Goal: Transaction & Acquisition: Complete application form

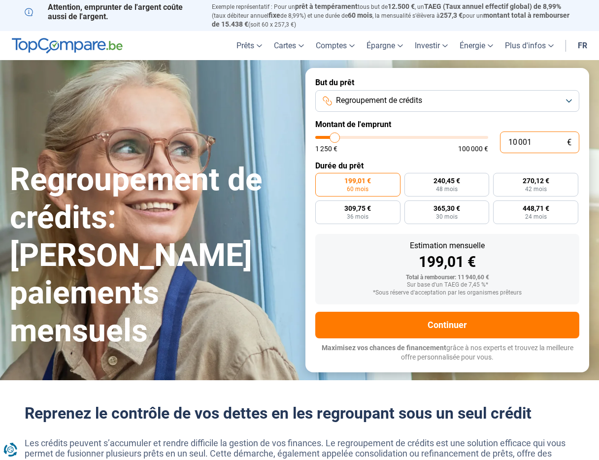
drag, startPoint x: 552, startPoint y: 136, endPoint x: 536, endPoint y: 143, distance: 18.1
click at [536, 143] on input "10 001" at bounding box center [539, 143] width 79 height 22
type input "9"
type input "1250"
type input "90"
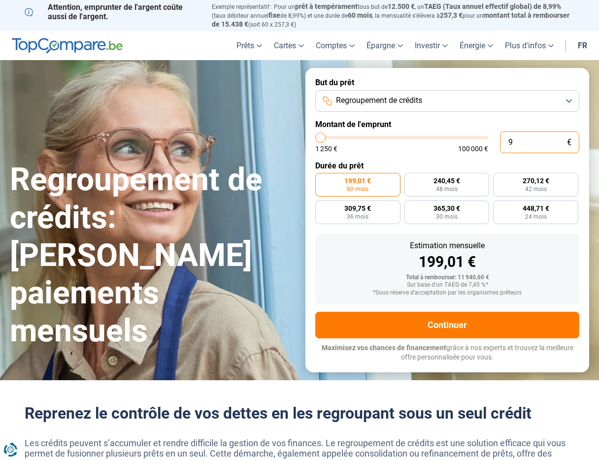
type input "1250"
type input "900"
type input "1250"
type input "9 000"
type input "9000"
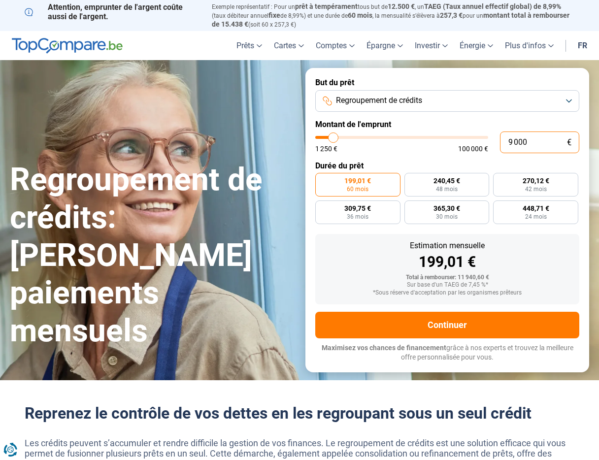
type input "90 000"
type input "90000"
radio input "false"
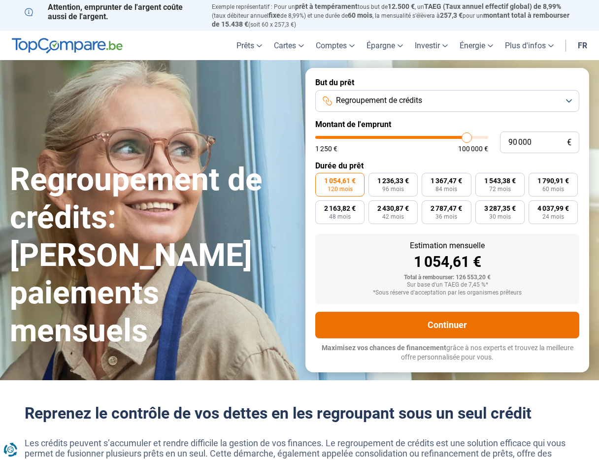
click at [457, 329] on button "Continuer" at bounding box center [447, 325] width 264 height 27
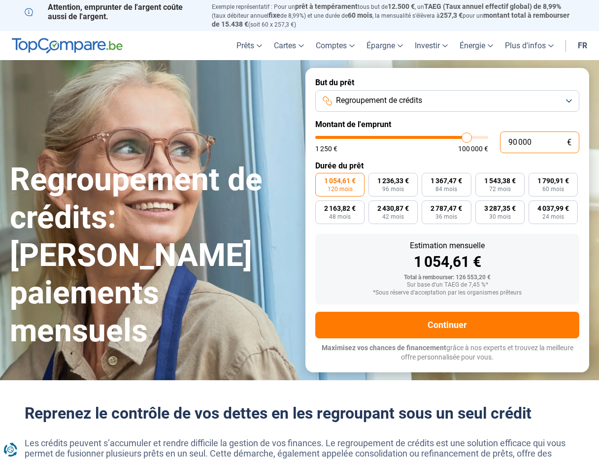
drag, startPoint x: 535, startPoint y: 144, endPoint x: 502, endPoint y: 137, distance: 33.6
click at [502, 137] on input "90 000" at bounding box center [539, 143] width 79 height 22
type input "8"
type input "1250"
type input "85"
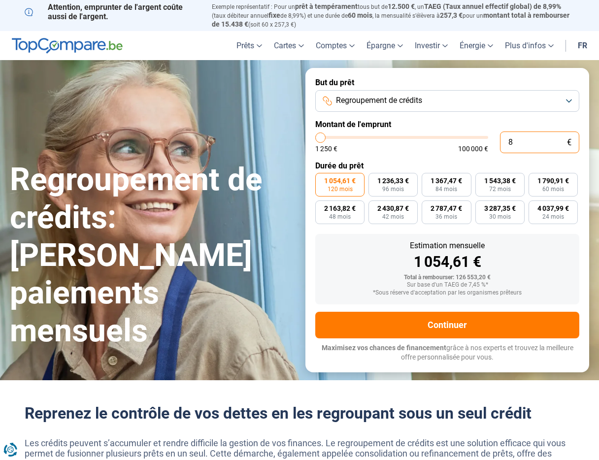
type input "1250"
type input "1 250"
type input "1250"
radio input "true"
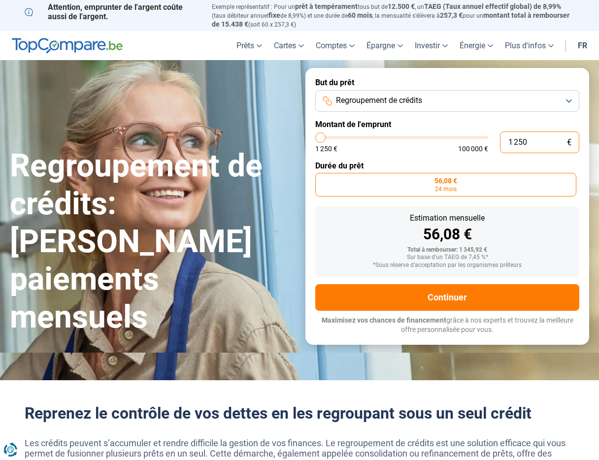
type input "12 500"
type input "12500"
type input "125 000"
type input "100000"
type input "12 500"
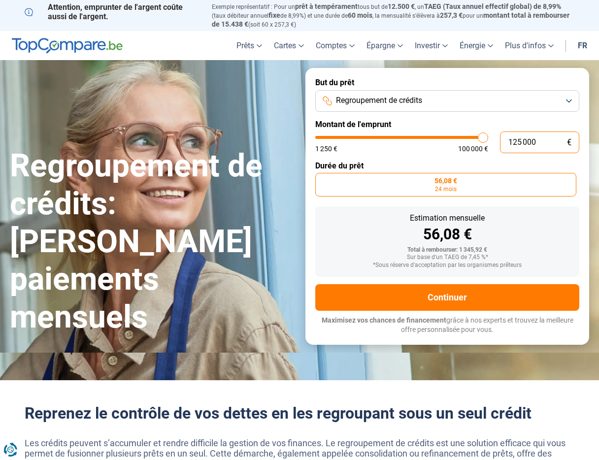
type input "12500"
type input "1 250"
type input "1250"
type input "125"
type input "1250"
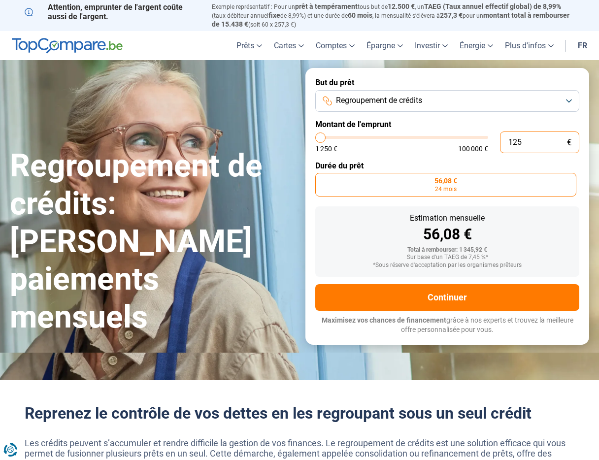
type input "12"
type input "1250"
type input "1"
type input "1250"
type input "0"
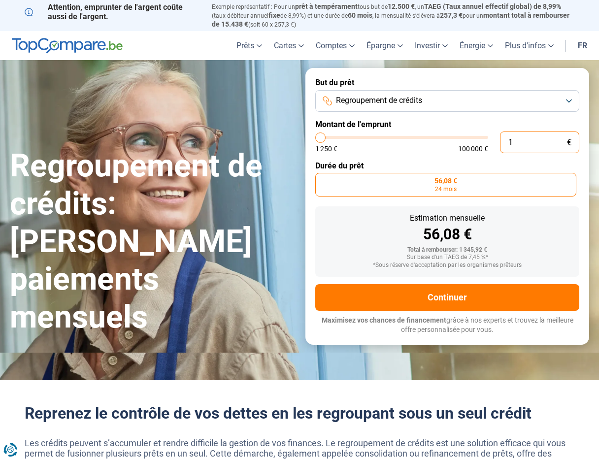
type input "1250"
type input "8"
type input "1250"
type input "85"
type input "1250"
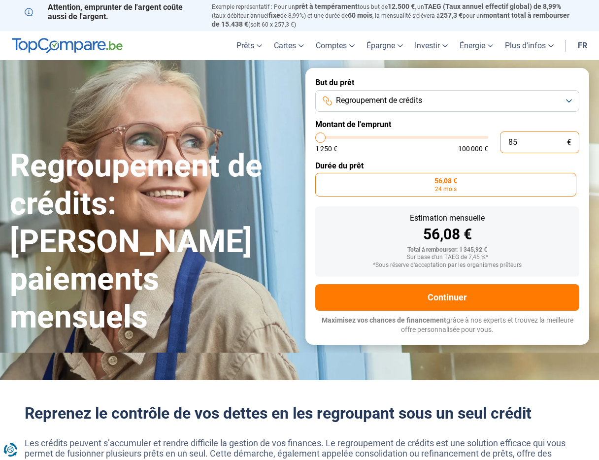
type input "850"
type input "1250"
type input "8 500"
type input "8500"
type input "85 000"
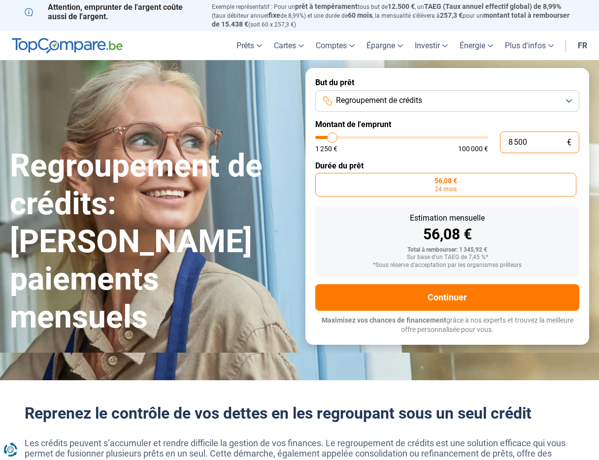
type input "85000"
radio input "false"
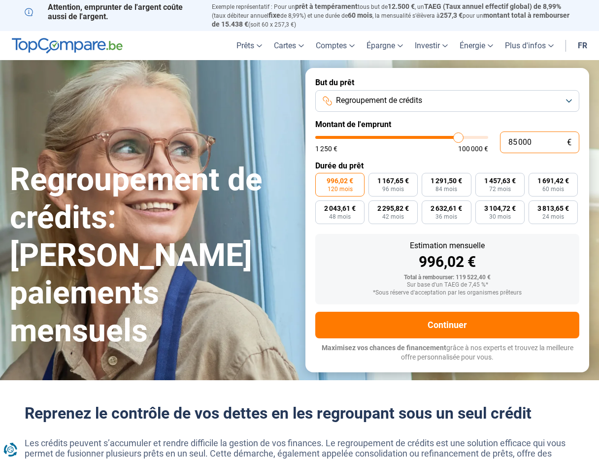
drag, startPoint x: 543, startPoint y: 144, endPoint x: 504, endPoint y: 142, distance: 39.0
click at [504, 142] on input "85 000" at bounding box center [539, 143] width 79 height 22
type input "1"
type input "1250"
type input "12"
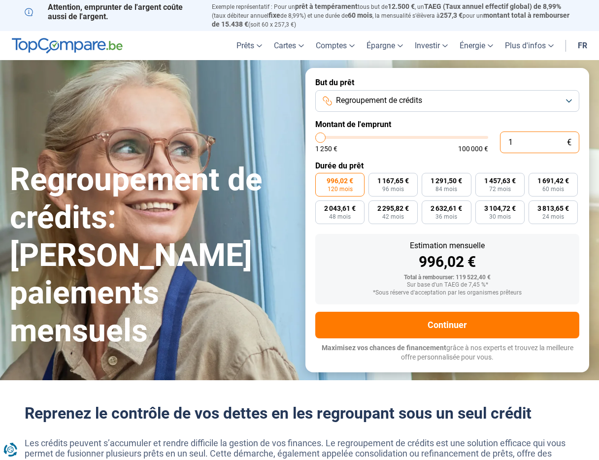
type input "1250"
type input "120"
type input "1250"
type input "1 200"
type input "1250"
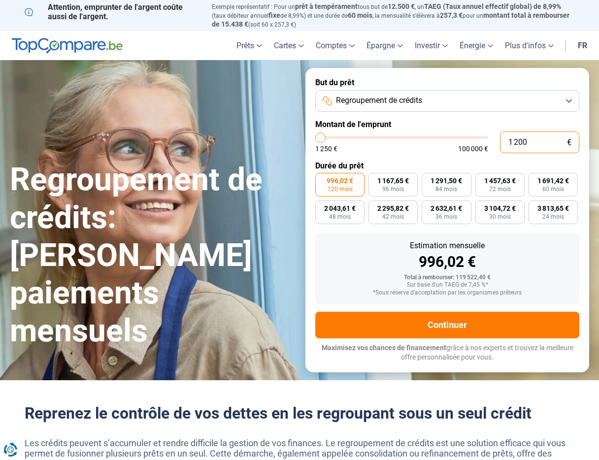
type input "12 000"
type input "12000"
radio input "true"
type input "120 000"
type input "100000"
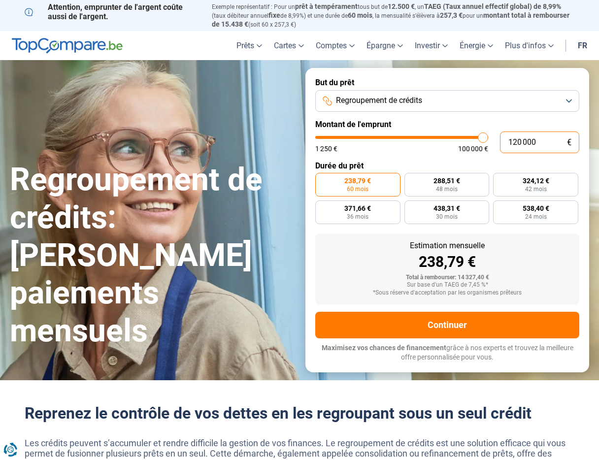
type input "100 000"
type input "100000"
radio input "false"
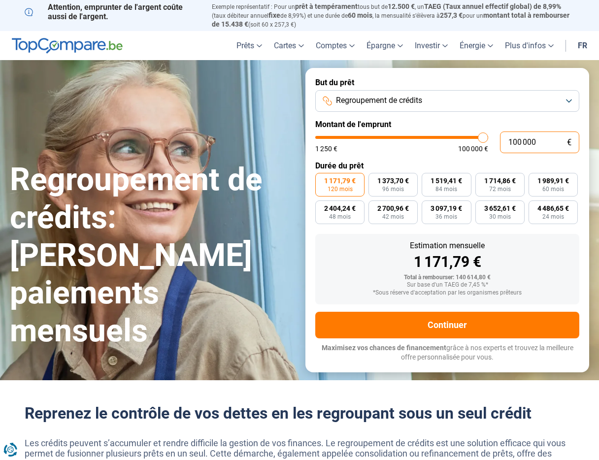
type input "10 000"
type input "10000"
type input "1 000"
type input "1250"
type input "100"
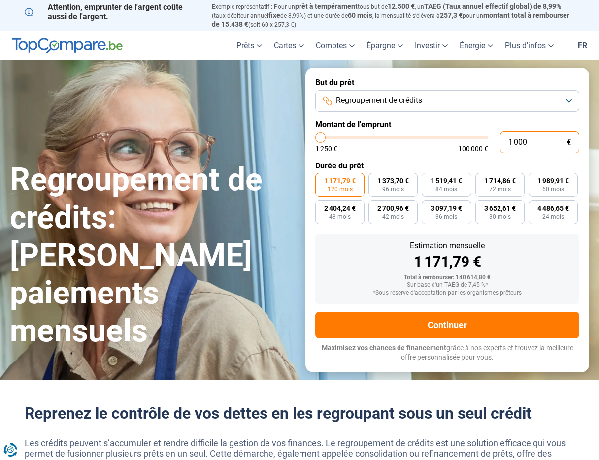
type input "1250"
type input "10"
type input "1250"
type input "1"
type input "1250"
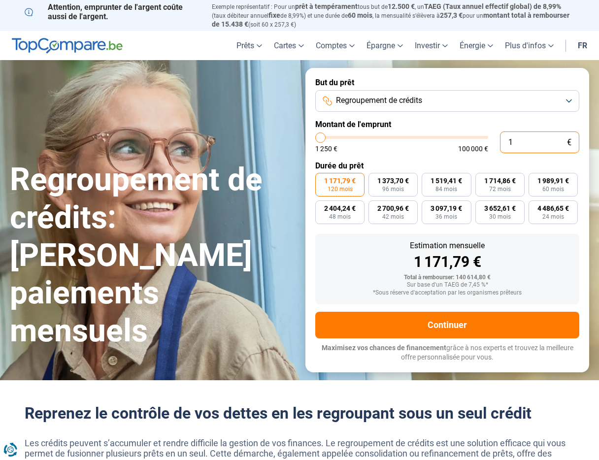
type input "0"
type input "1250"
type input "9"
type input "1250"
type input "90"
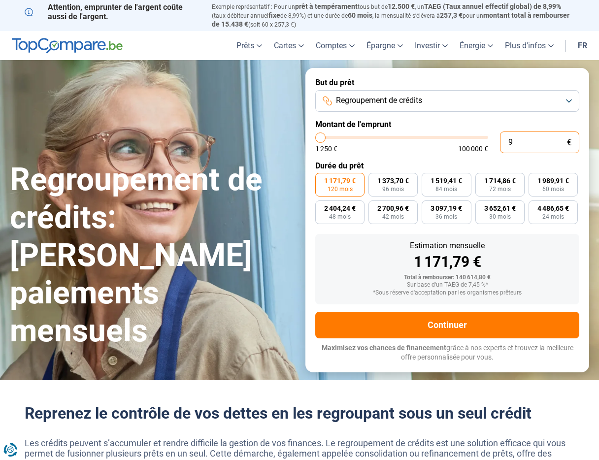
type input "1250"
type input "900"
type input "1250"
type input "9 000"
type input "9000"
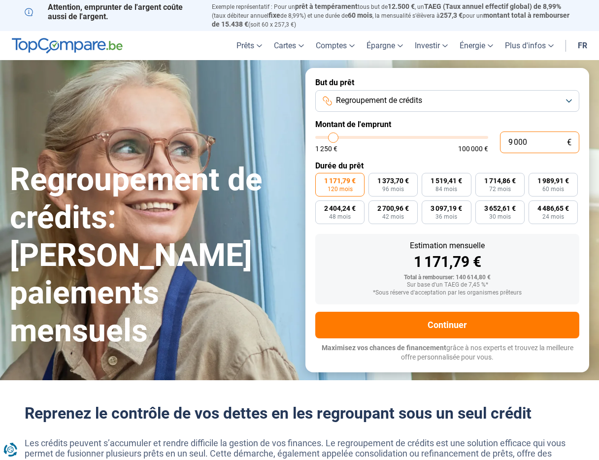
type input "90 000"
type input "90000"
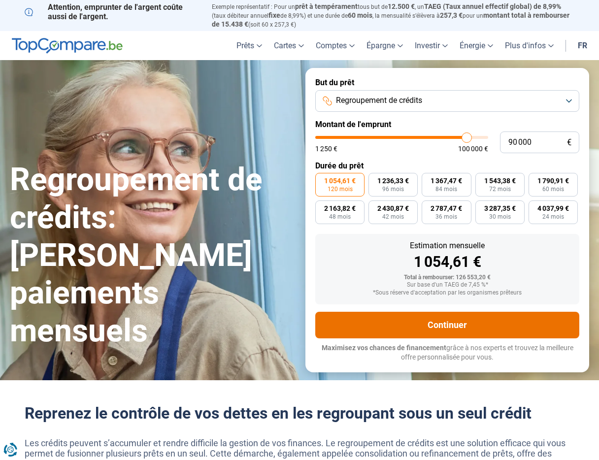
click at [402, 318] on button "Continuer" at bounding box center [447, 325] width 264 height 27
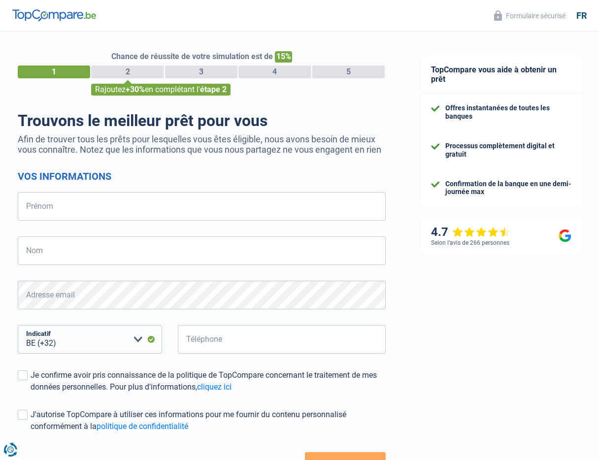
select select "32"
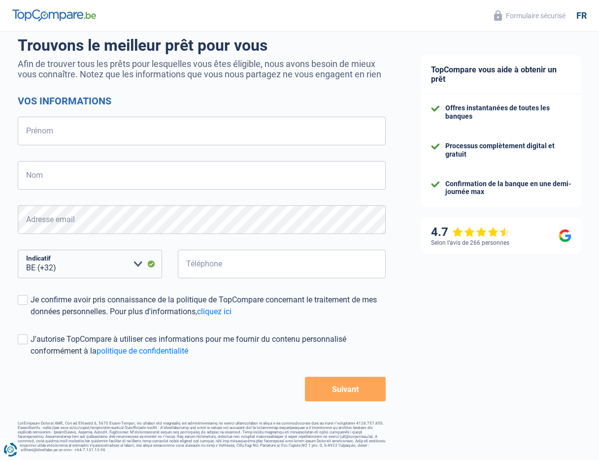
scroll to position [75, 0]
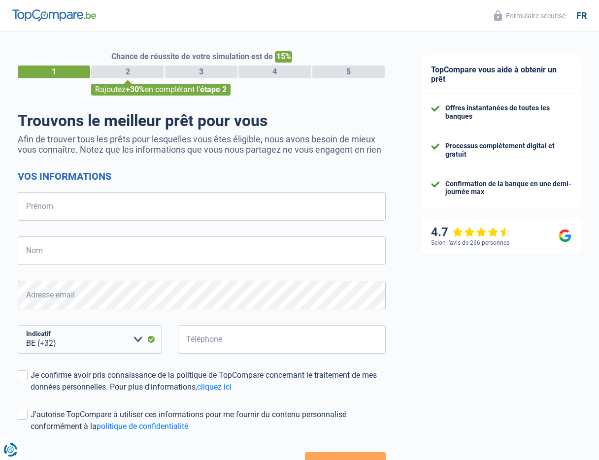
select select "32"
type input "[PERSON_NAME]"
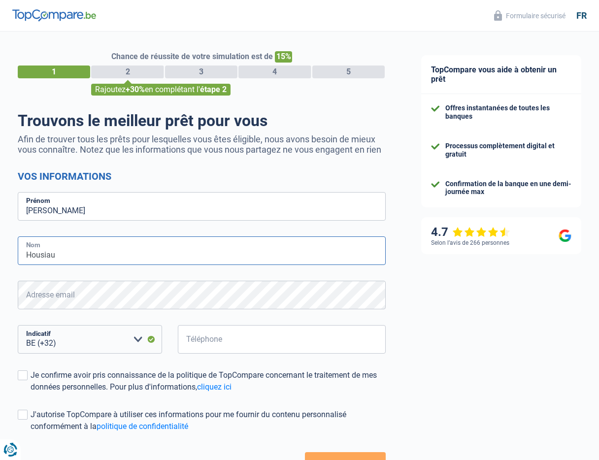
type input "Housiau"
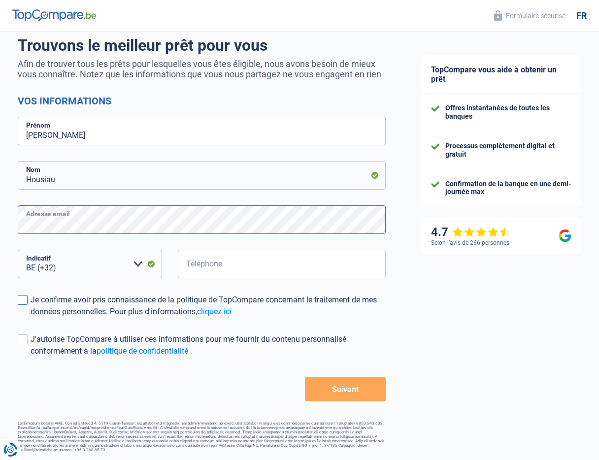
scroll to position [75, 0]
